Goal: Task Accomplishment & Management: Complete application form

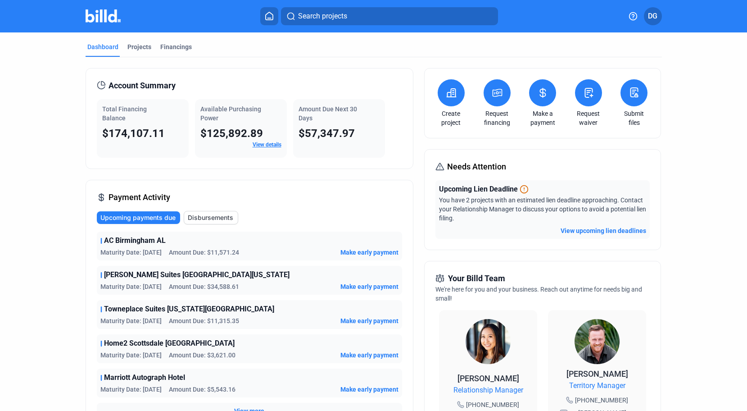
click at [448, 96] on icon at bounding box center [451, 93] width 9 height 8
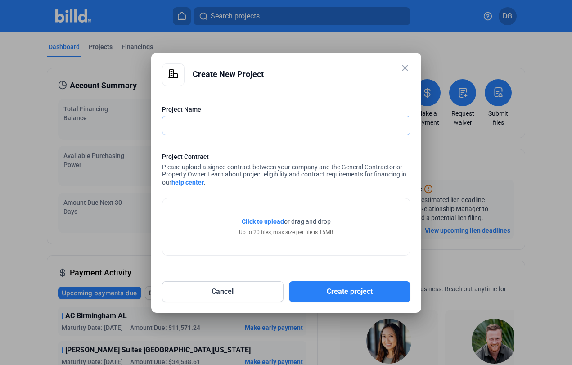
click at [179, 125] on input "text" at bounding box center [282, 125] width 238 height 18
paste input "Home 2 Suites/Tru by [GEOGRAPHIC_DATA] [US_STATE]"
type input "Home 2 Suites/Tru by [GEOGRAPHIC_DATA] [US_STATE]"
click at [263, 222] on span "Click to upload" at bounding box center [263, 221] width 42 height 7
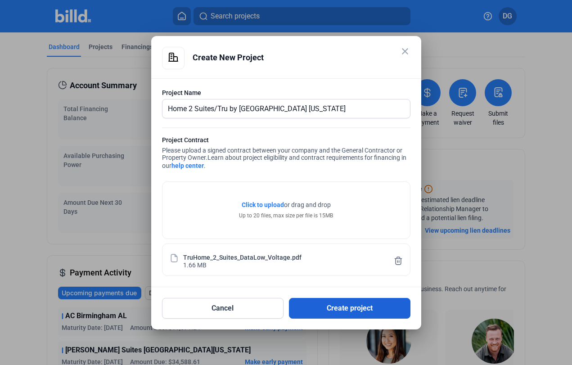
click at [343, 308] on button "Create project" at bounding box center [350, 308] width 122 height 21
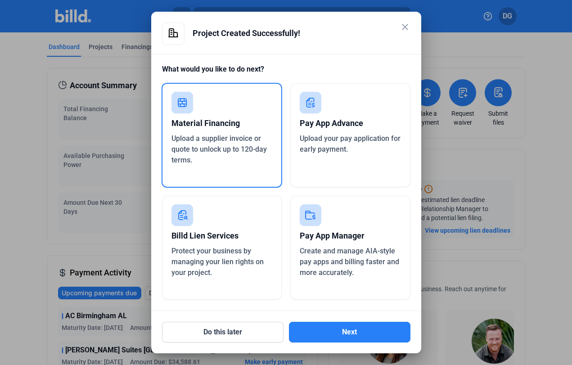
click at [330, 236] on div "Pay App Manager" at bounding box center [350, 236] width 101 height 20
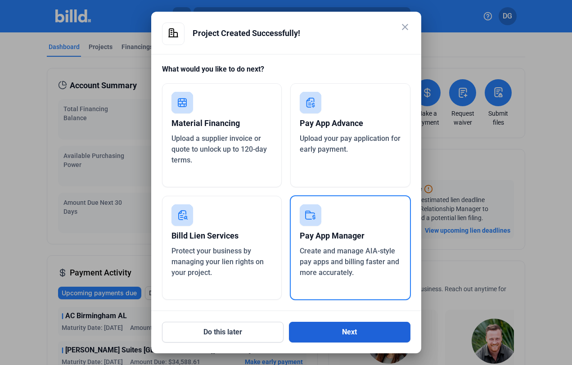
click at [344, 334] on button "Next" at bounding box center [350, 332] width 122 height 21
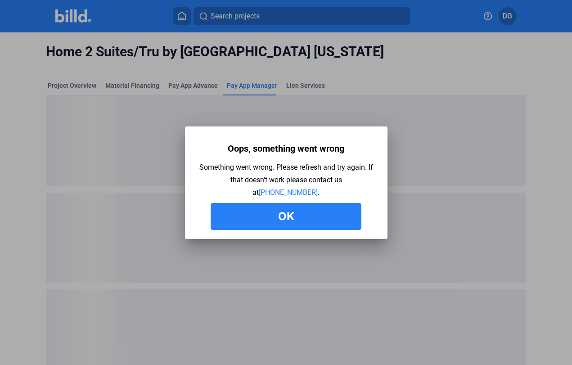
click at [290, 217] on button "Ok" at bounding box center [286, 216] width 151 height 27
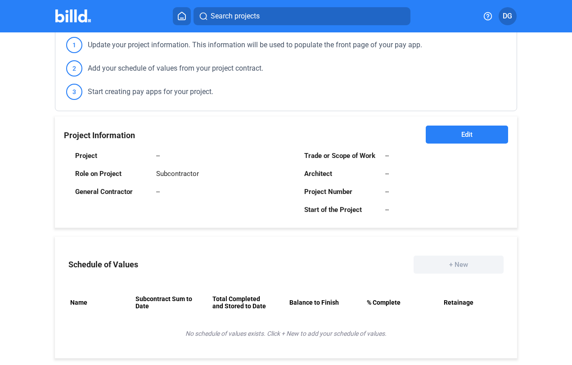
scroll to position [126, 0]
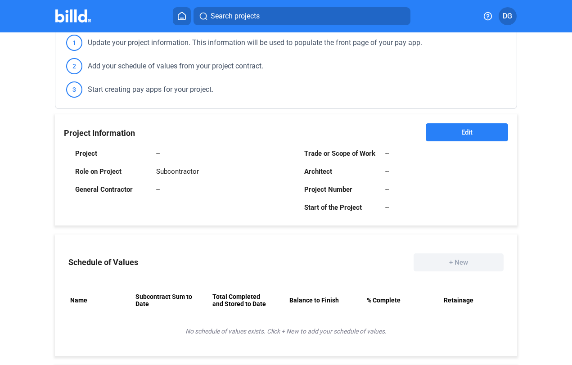
click at [463, 133] on span "Edit" at bounding box center [467, 132] width 11 height 9
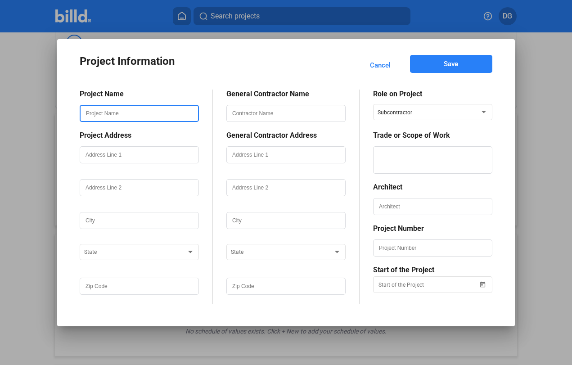
click at [102, 114] on input "text" at bounding box center [140, 113] width 118 height 15
paste input "Home 2 Suites/Tru by [GEOGRAPHIC_DATA] [US_STATE]"
type input "Home 2 Suites/Tru by [GEOGRAPHIC_DATA] [US_STATE]"
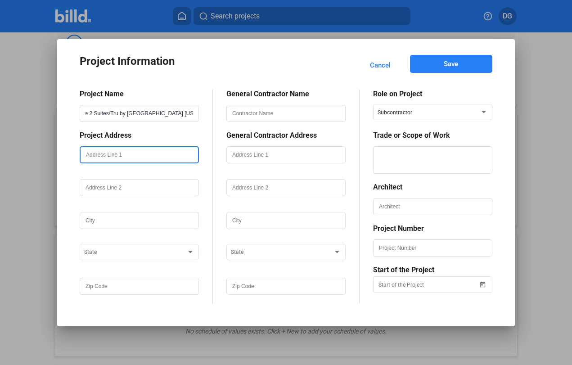
click at [110, 155] on input "text" at bounding box center [140, 154] width 118 height 15
click at [90, 154] on input "text" at bounding box center [140, 154] width 118 height 15
paste input "1138 S Valley Grove Way"
type input "1138 S Valley Grove Way"
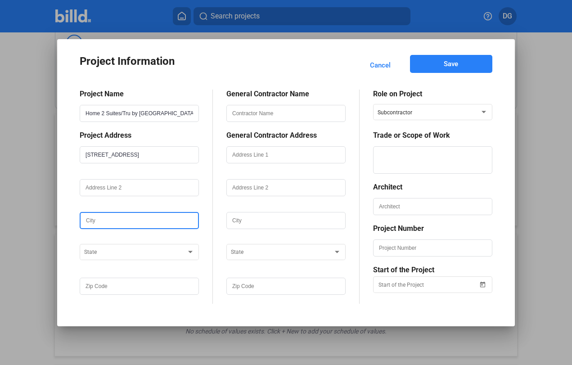
click at [92, 223] on input "text" at bounding box center [140, 220] width 118 height 15
type input "Pleasant Grove"
click at [142, 253] on span at bounding box center [135, 253] width 102 height 6
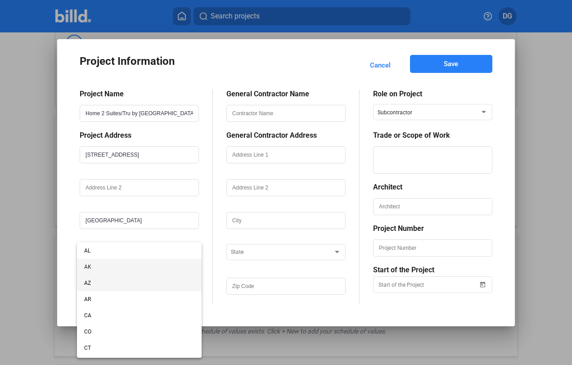
click at [105, 286] on span "AZ" at bounding box center [139, 283] width 110 height 16
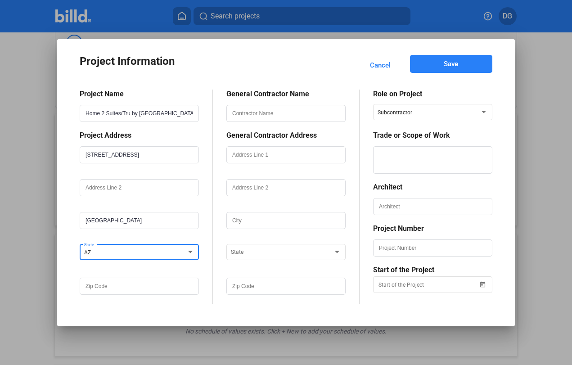
click at [109, 250] on div "AZ" at bounding box center [135, 250] width 102 height 11
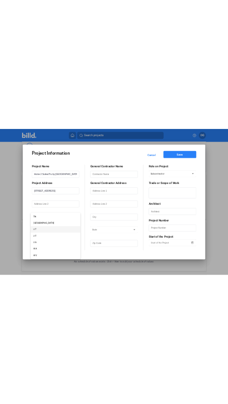
scroll to position [664, 0]
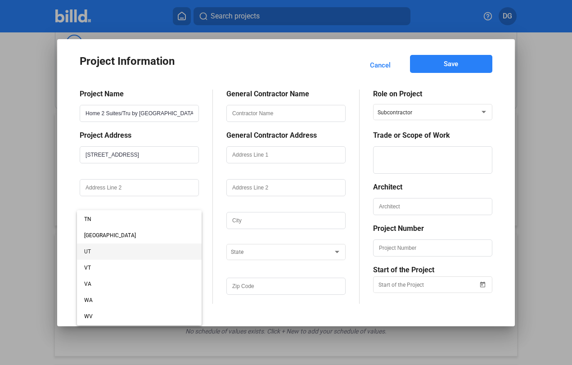
click at [90, 252] on span "UT" at bounding box center [87, 252] width 7 height 6
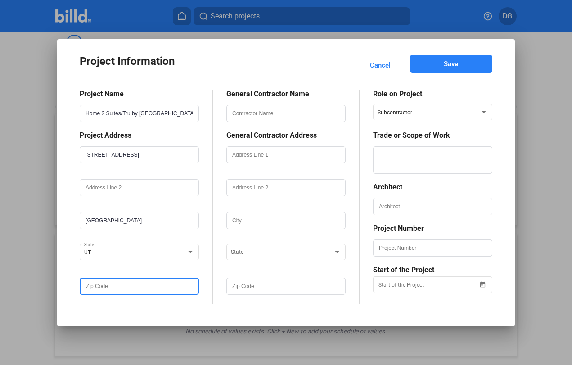
click at [96, 289] on input "text" at bounding box center [140, 286] width 118 height 15
type input "84062"
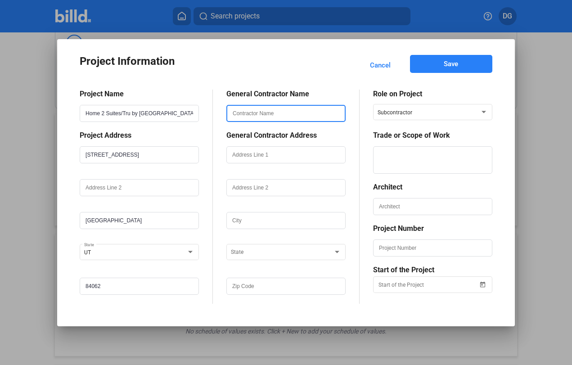
click at [254, 114] on input "text" at bounding box center [286, 113] width 118 height 15
type input "Sequoia Development, Inc"
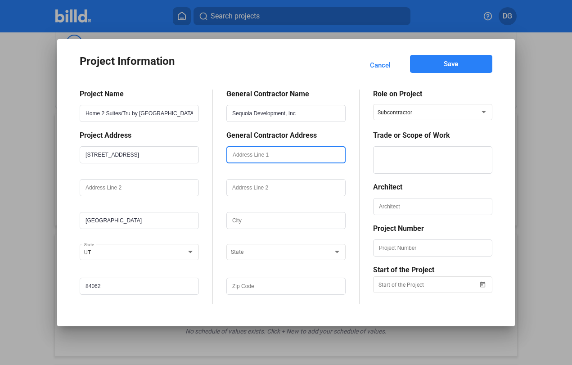
click at [269, 159] on input "text" at bounding box center [286, 154] width 118 height 15
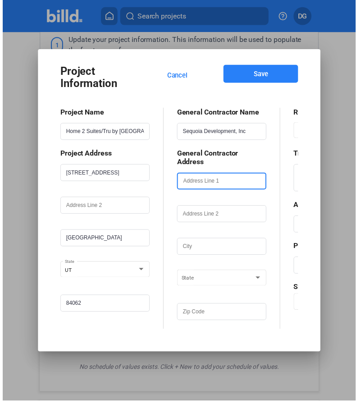
scroll to position [126, 0]
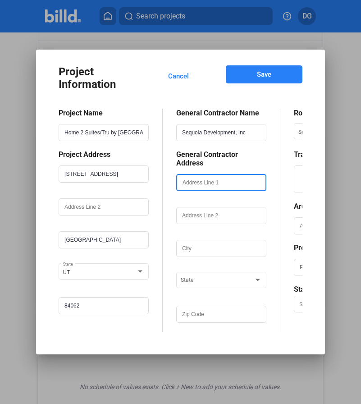
click at [199, 179] on input "text" at bounding box center [221, 182] width 88 height 15
paste input "9055 S. 1300 E., Suite #104"
type input "9055 S. 1300 E., Suite #104"
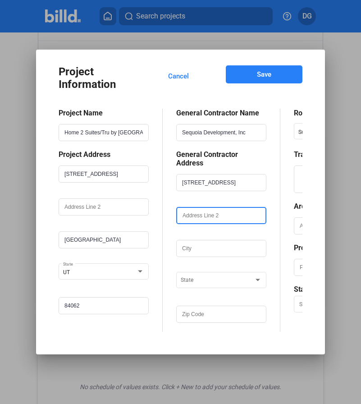
click at [193, 210] on input "text" at bounding box center [221, 215] width 88 height 15
type input "Suite #104"
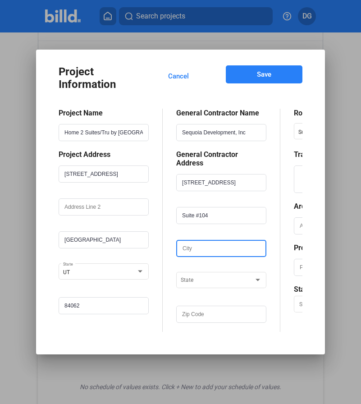
click at [198, 244] on input "text" at bounding box center [221, 248] width 88 height 15
type input "Sandy"
click at [208, 278] on span at bounding box center [217, 280] width 73 height 6
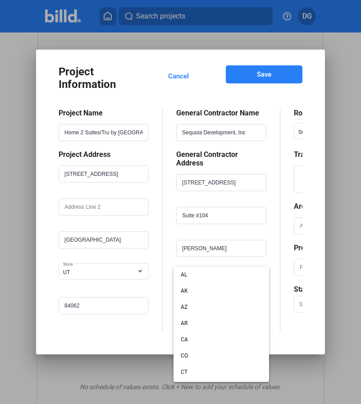
scroll to position [598, 0]
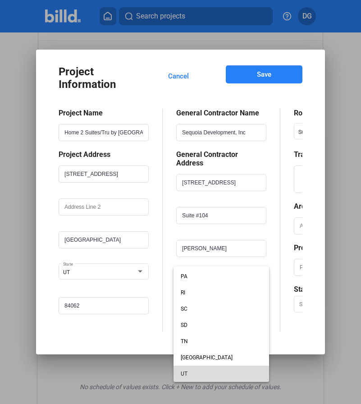
click at [195, 365] on span "UT" at bounding box center [221, 373] width 81 height 16
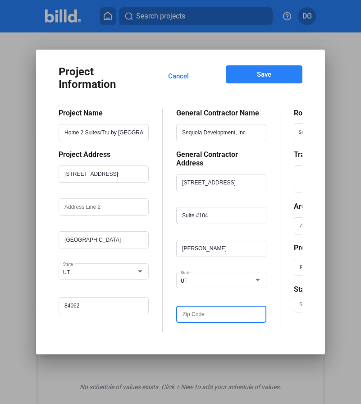
click at [204, 313] on input "text" at bounding box center [221, 313] width 88 height 15
type input "84094"
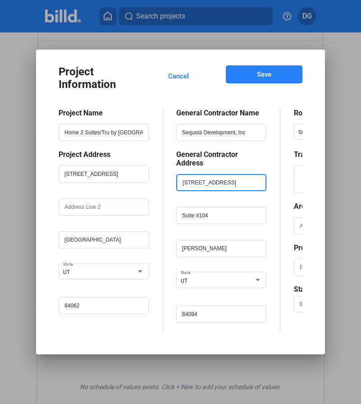
click at [256, 180] on input "9055 S. 1300 E., Suite #104" at bounding box center [221, 182] width 88 height 15
type input "9055 S. 1300 E."
click at [269, 200] on div "General Contractor Name Sequoia Development, Inc General Contractor Address 905…" at bounding box center [222, 220] width 118 height 223
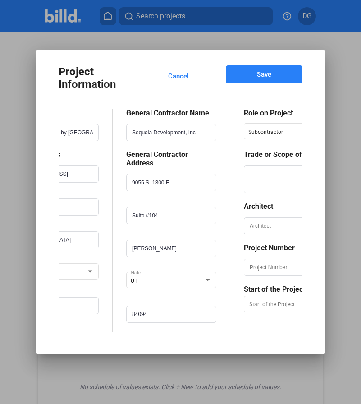
scroll to position [0, 92]
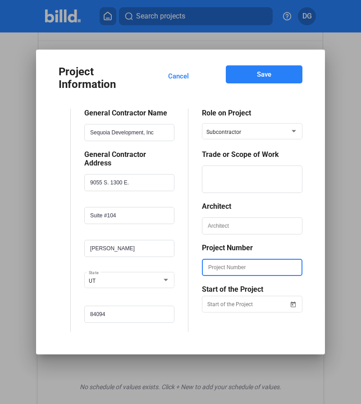
click at [227, 275] on input "text" at bounding box center [252, 266] width 99 height 15
type input "24-04"
click at [293, 309] on span "Open calendar" at bounding box center [293, 299] width 22 height 22
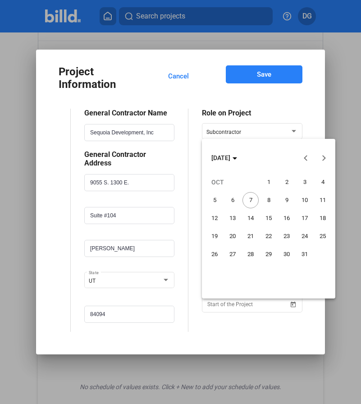
click at [251, 236] on span "21" at bounding box center [250, 236] width 16 height 16
type input "10/21/2025"
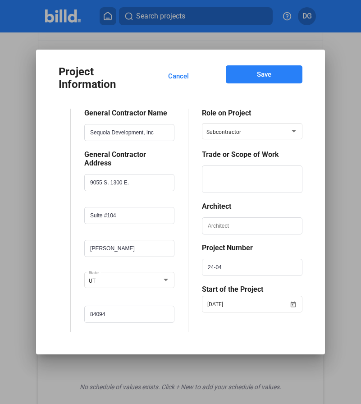
click at [262, 83] on button "Save" at bounding box center [264, 74] width 77 height 18
click at [233, 177] on textarea at bounding box center [252, 178] width 99 height 27
type textarea "Low Voltage Cabling"
click at [266, 78] on span "Save" at bounding box center [264, 74] width 14 height 9
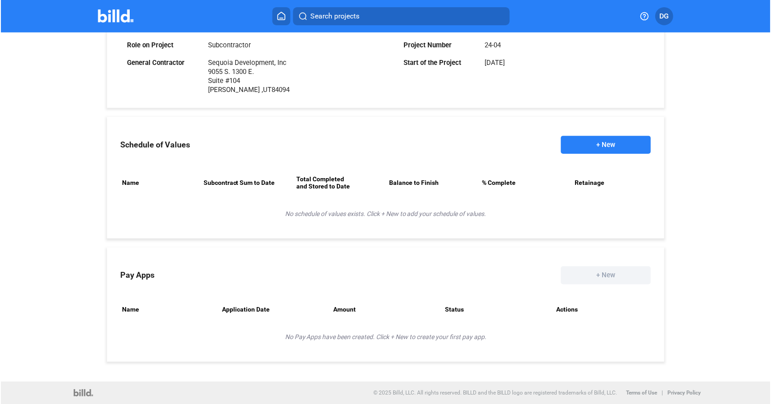
scroll to position [272, 0]
